Goal: Find specific page/section: Find specific page/section

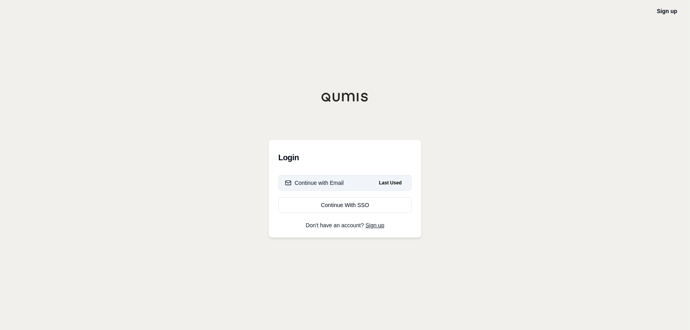
click at [346, 185] on button "Continue with Email Last Used" at bounding box center [344, 183] width 133 height 16
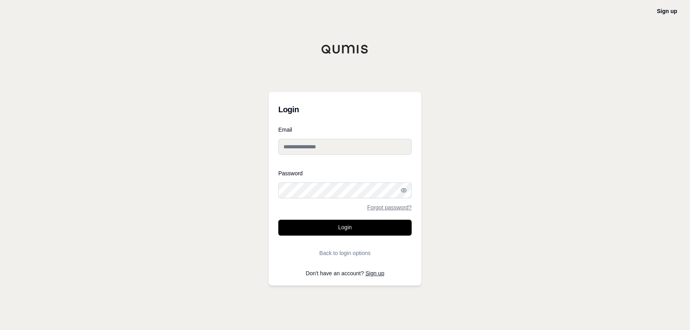
type input "**********"
click at [350, 230] on button "Login" at bounding box center [344, 228] width 133 height 16
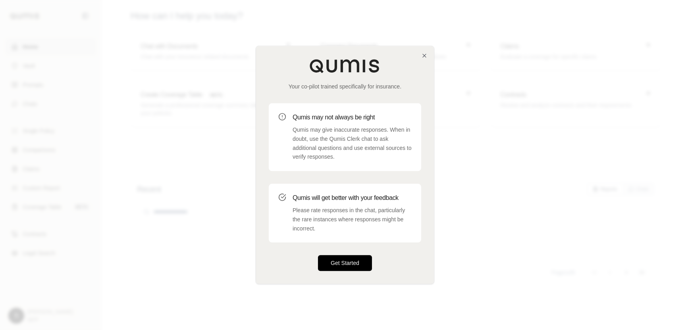
click at [340, 263] on button "Get Started" at bounding box center [345, 264] width 54 height 16
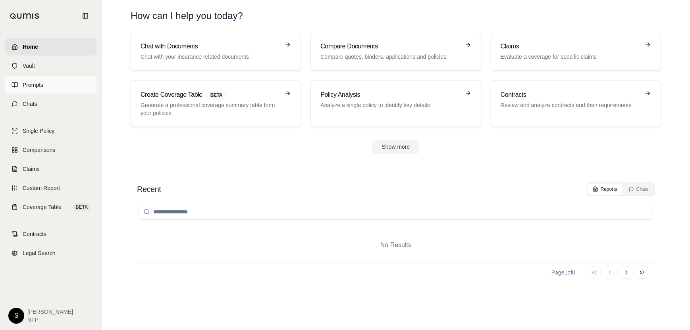
click at [30, 85] on span "Prompts" at bounding box center [33, 85] width 21 height 8
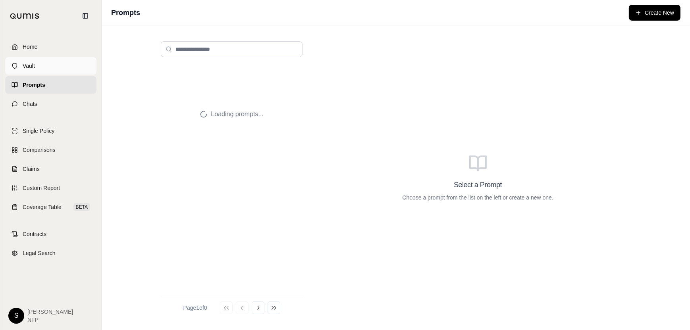
click at [30, 65] on span "Vault" at bounding box center [29, 66] width 12 height 8
